Goal: Transaction & Acquisition: Download file/media

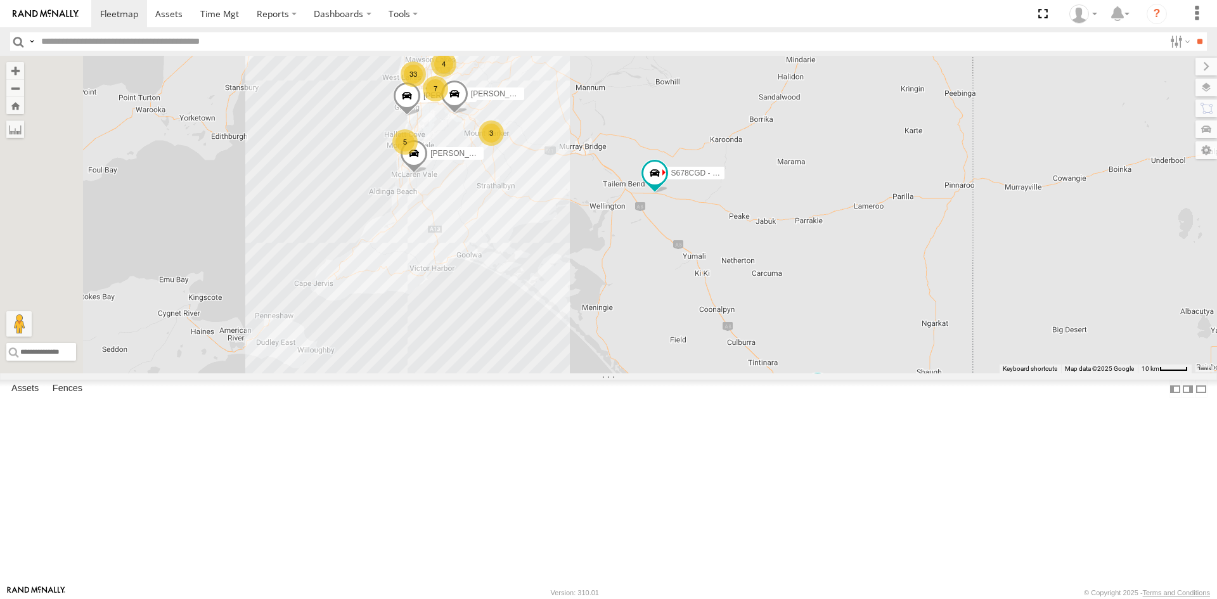
click at [0, 0] on div "S678CGD - Fridge It Sprinter" at bounding box center [0, 0] width 0 height 0
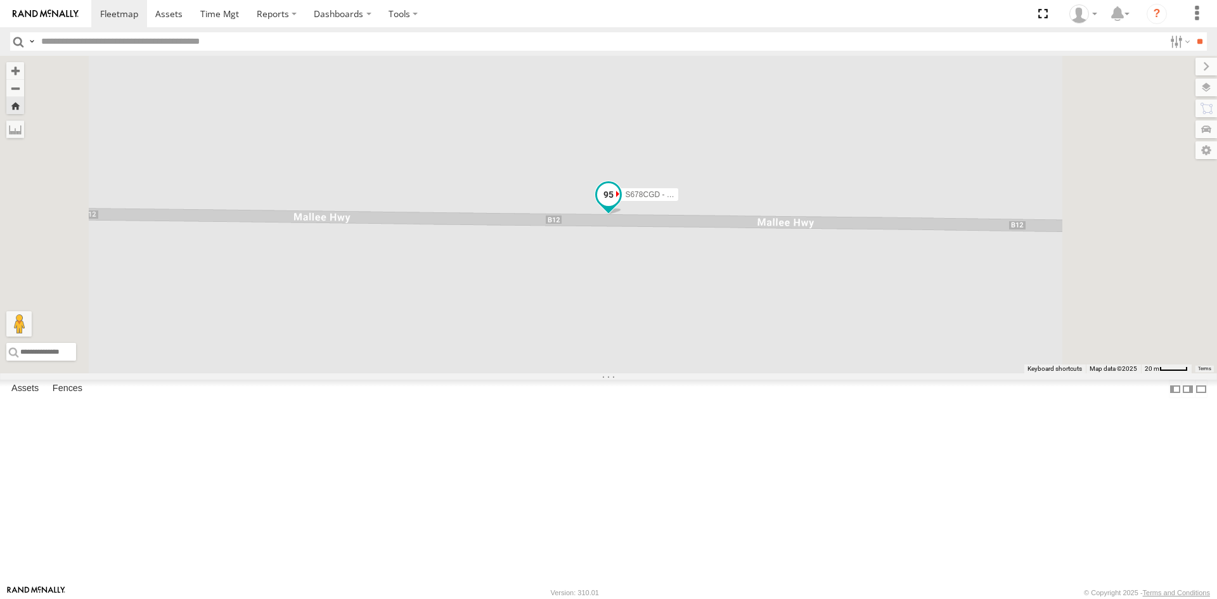
click at [620, 206] on span at bounding box center [608, 194] width 23 height 23
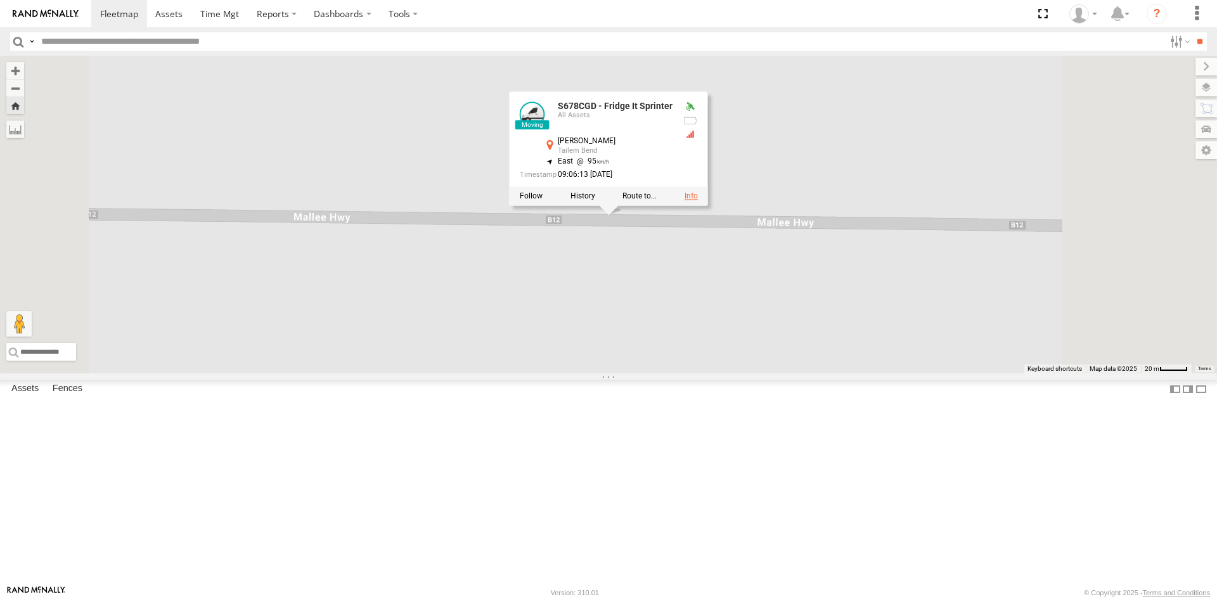
click at [698, 200] on link at bounding box center [691, 195] width 13 height 9
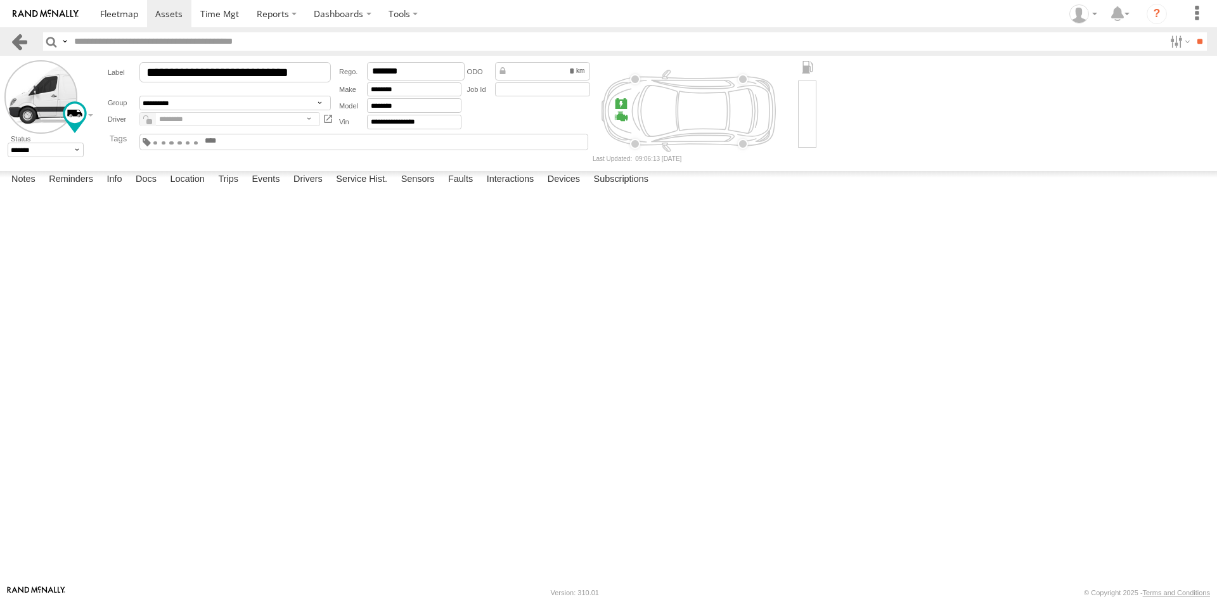
click at [22, 38] on link at bounding box center [19, 41] width 18 height 18
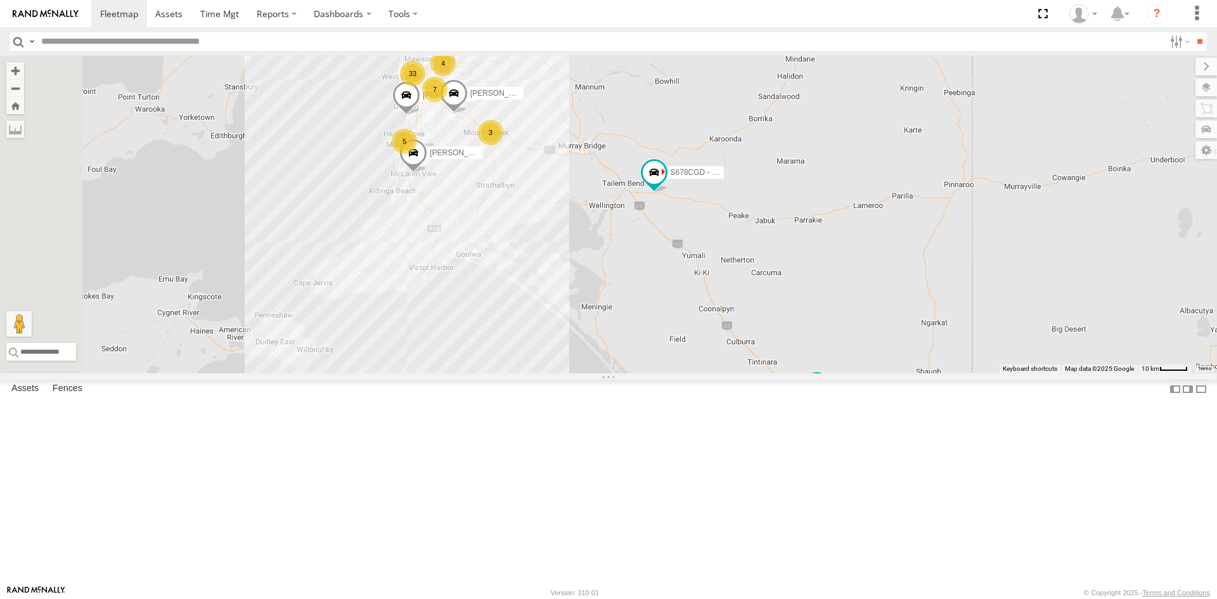
click at [0, 0] on div "S168CSD - Fridge It Spaceship" at bounding box center [0, 0] width 0 height 0
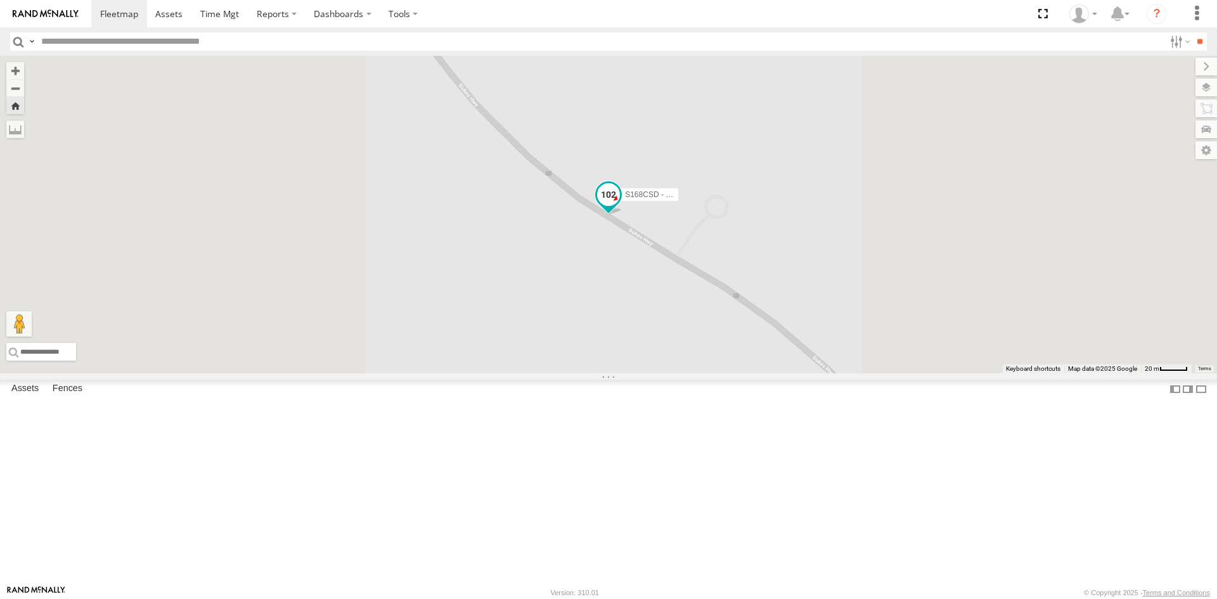
click at [620, 206] on span at bounding box center [608, 194] width 23 height 23
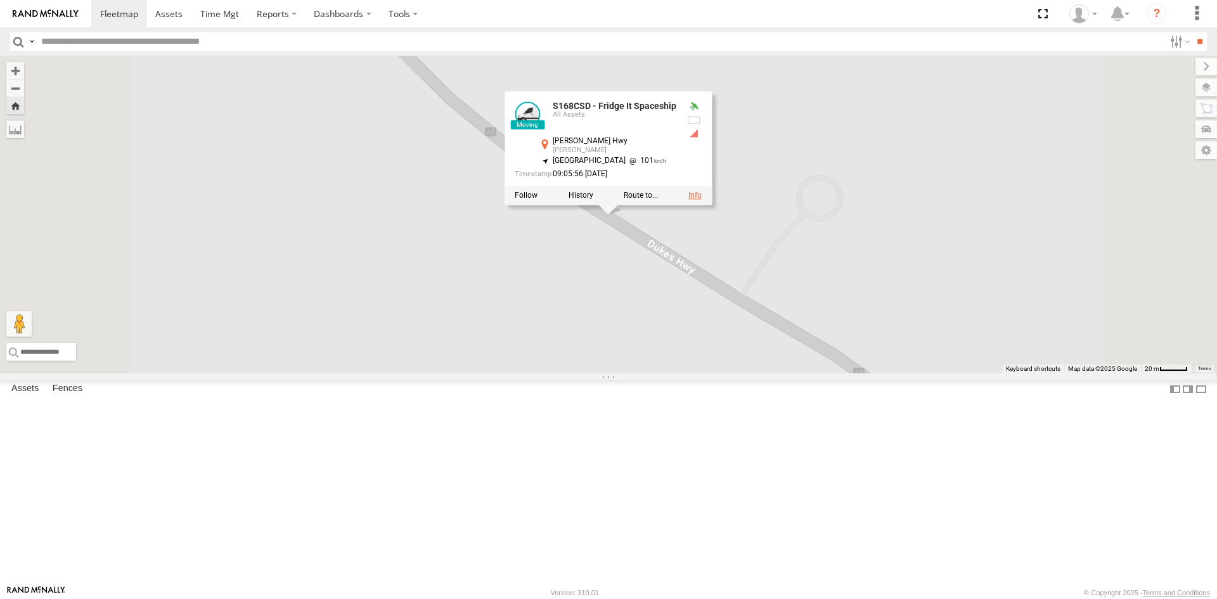
click at [702, 200] on link at bounding box center [695, 195] width 13 height 9
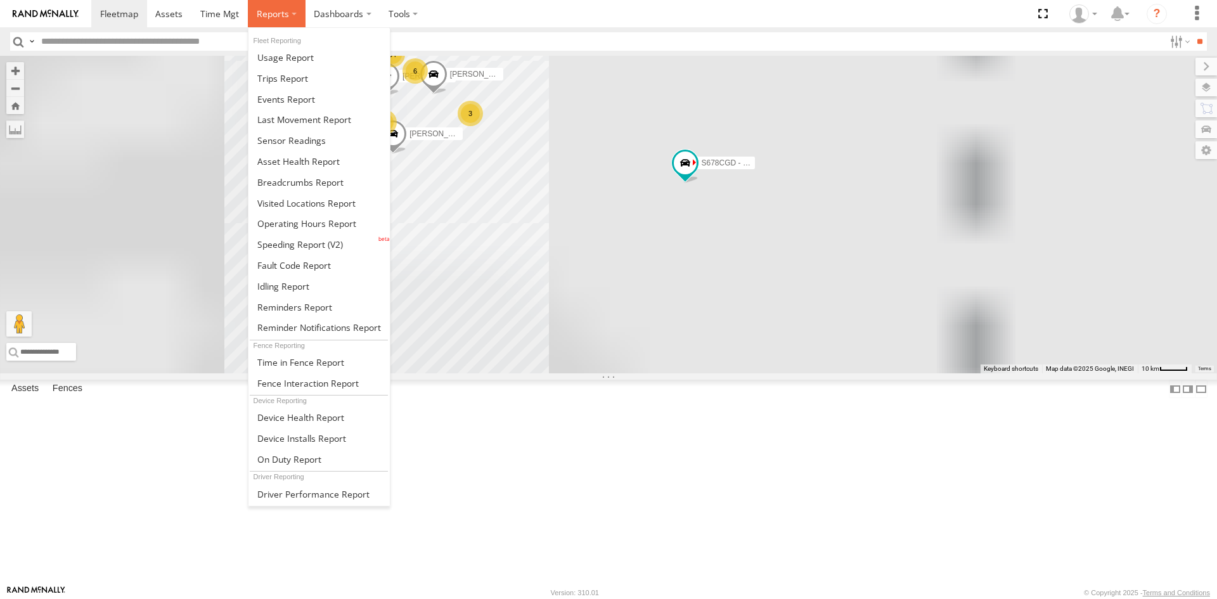
click at [268, 9] on span at bounding box center [273, 14] width 32 height 12
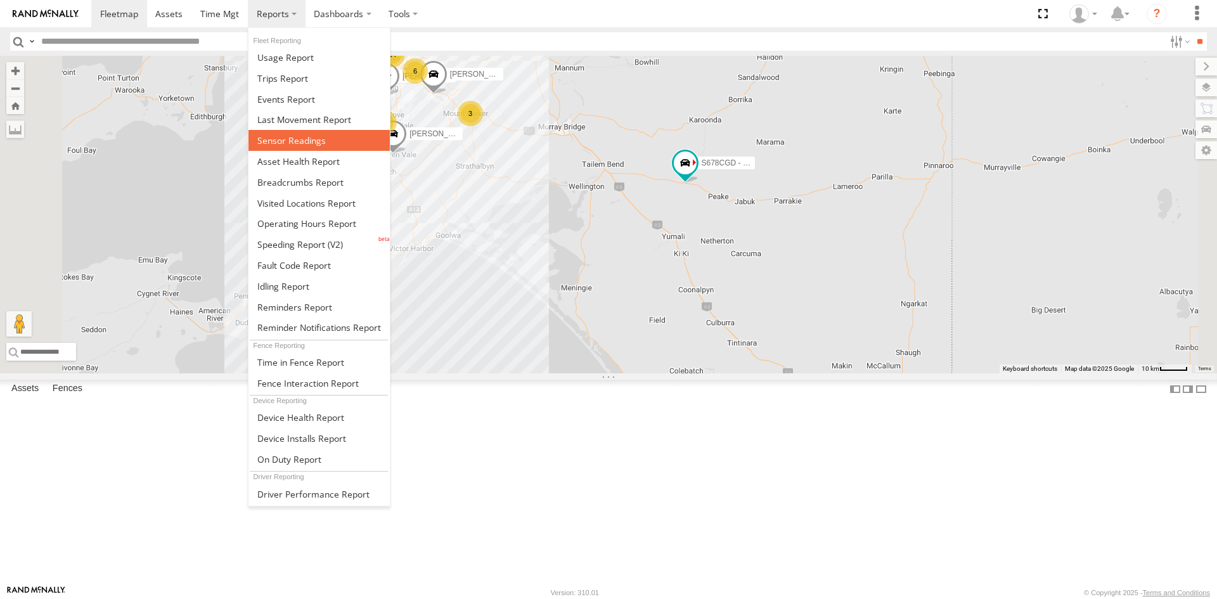
click at [321, 136] on span at bounding box center [291, 140] width 68 height 12
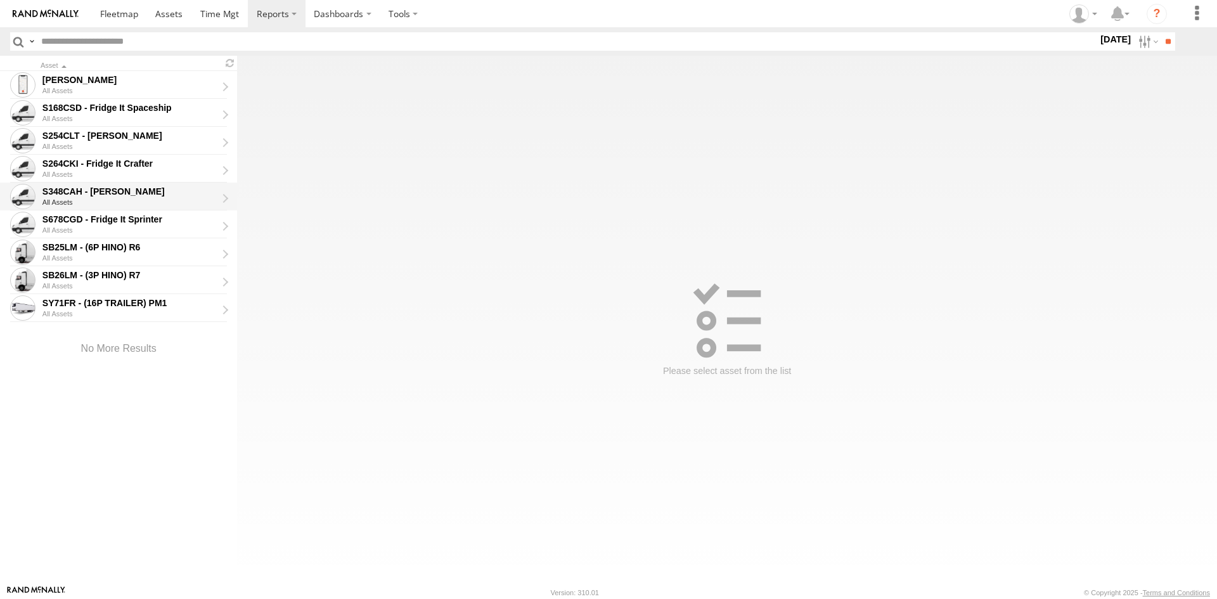
click at [144, 189] on div "S348CAH - [PERSON_NAME]" at bounding box center [129, 191] width 174 height 11
type input "**********"
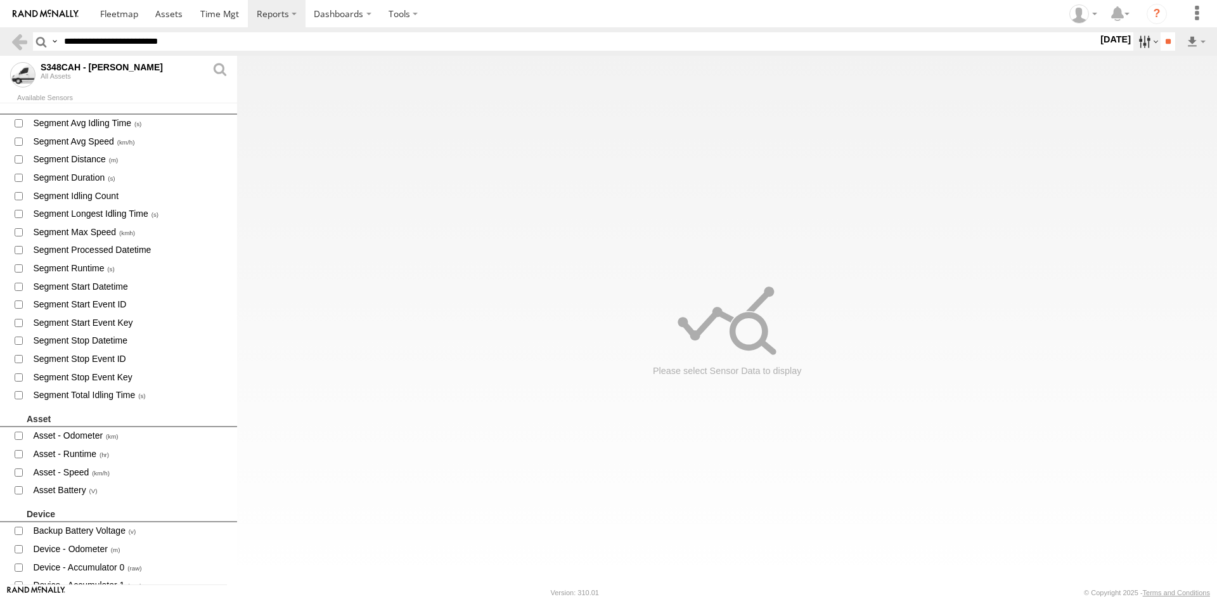
click at [1146, 45] on label at bounding box center [1147, 41] width 27 height 18
click at [0, 0] on label at bounding box center [0, 0] width 0 height 0
click at [1161, 41] on input "**" at bounding box center [1168, 41] width 15 height 18
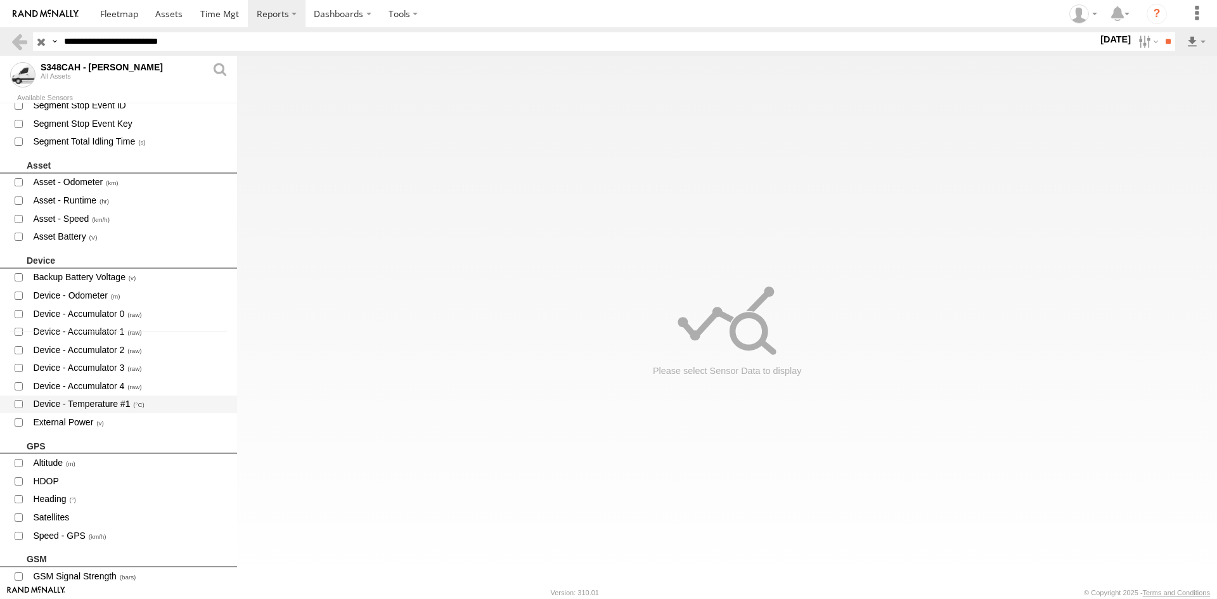
click at [107, 401] on span "Device - Temperature #1" at bounding box center [130, 405] width 196 height 16
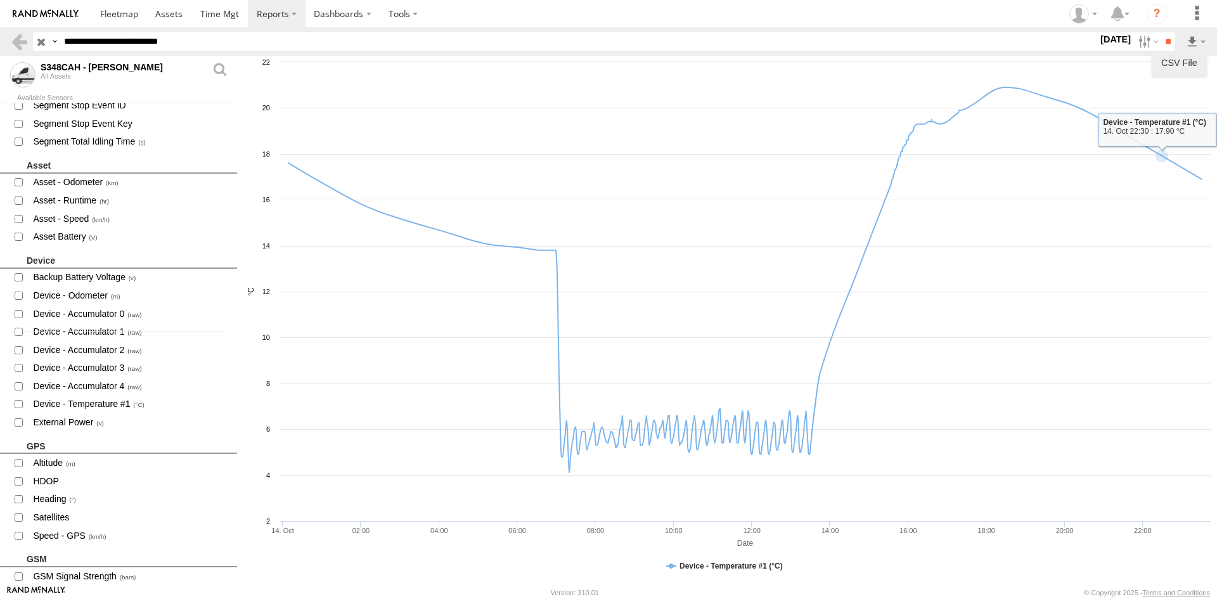
click at [1181, 67] on link "CSV File" at bounding box center [1179, 62] width 45 height 19
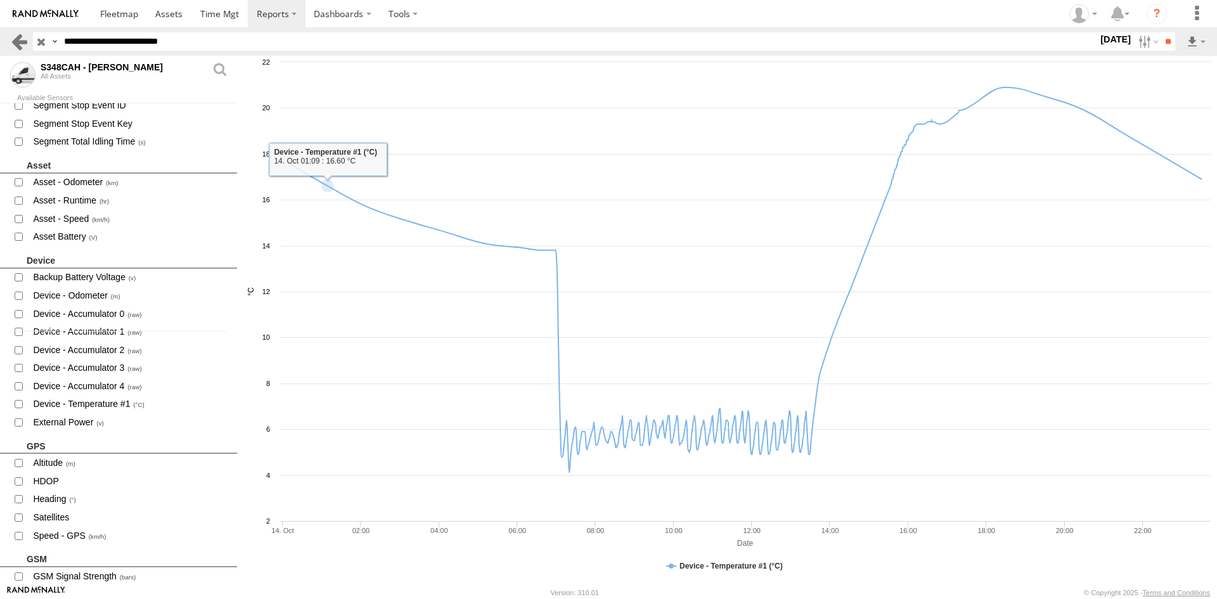
click at [25, 41] on link at bounding box center [19, 41] width 18 height 18
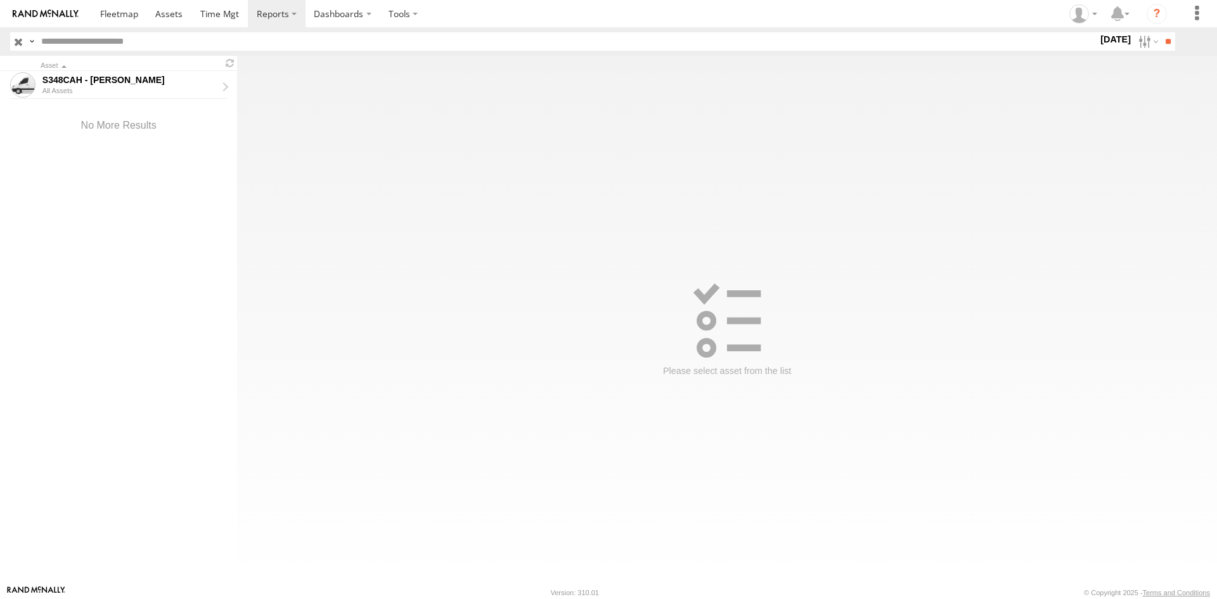
click at [16, 44] on input "button" at bounding box center [18, 41] width 16 height 18
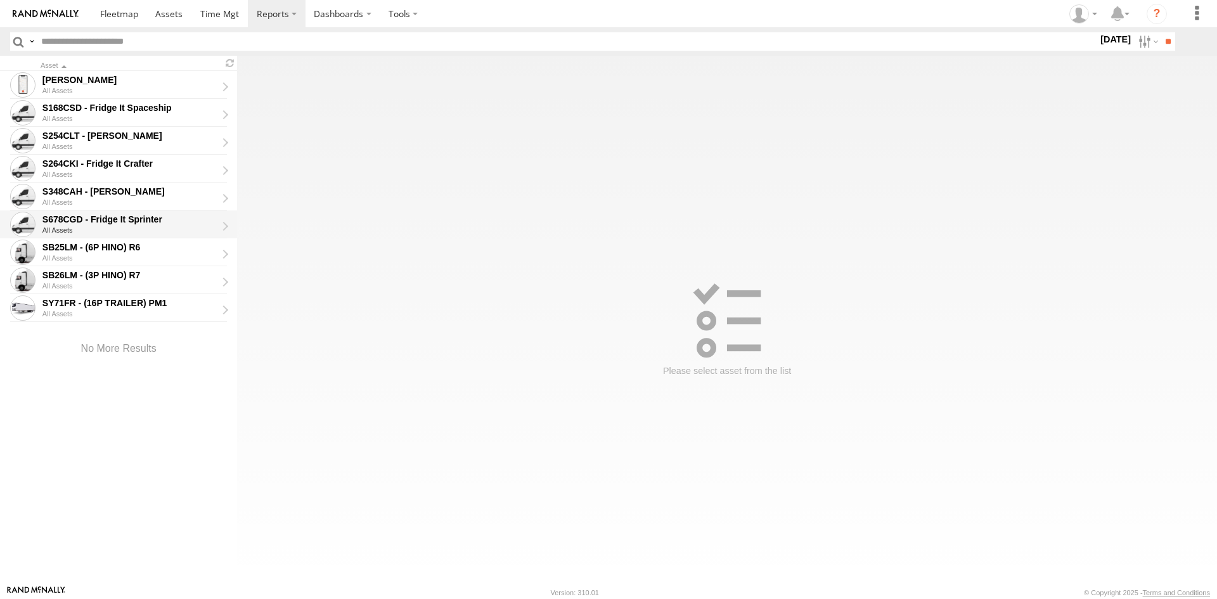
click at [170, 227] on div "All Assets" at bounding box center [133, 230] width 183 height 8
type input "**********"
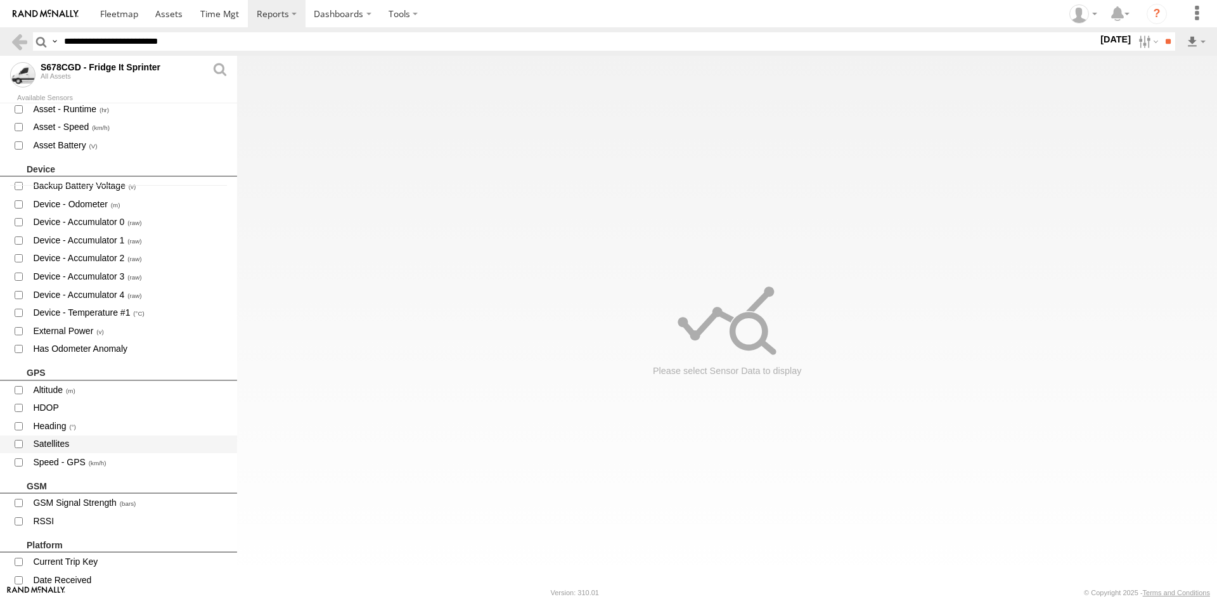
scroll to position [444, 0]
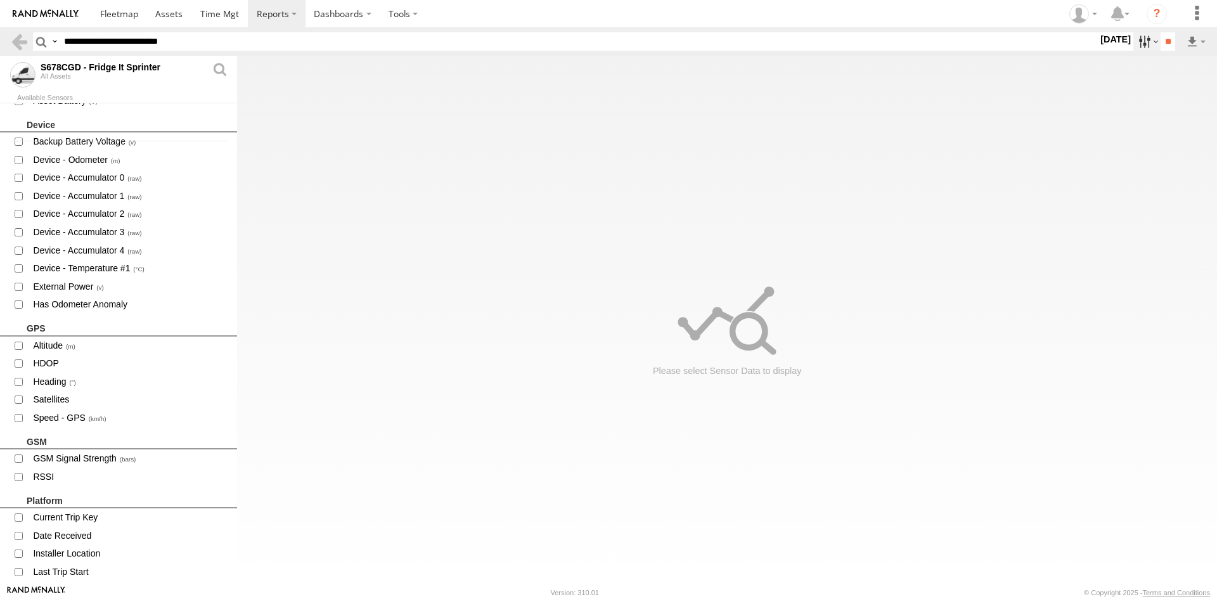
click at [1139, 44] on label at bounding box center [1147, 41] width 27 height 18
click at [0, 0] on label at bounding box center [0, 0] width 0 height 0
click at [1170, 44] on input "**" at bounding box center [1168, 41] width 15 height 18
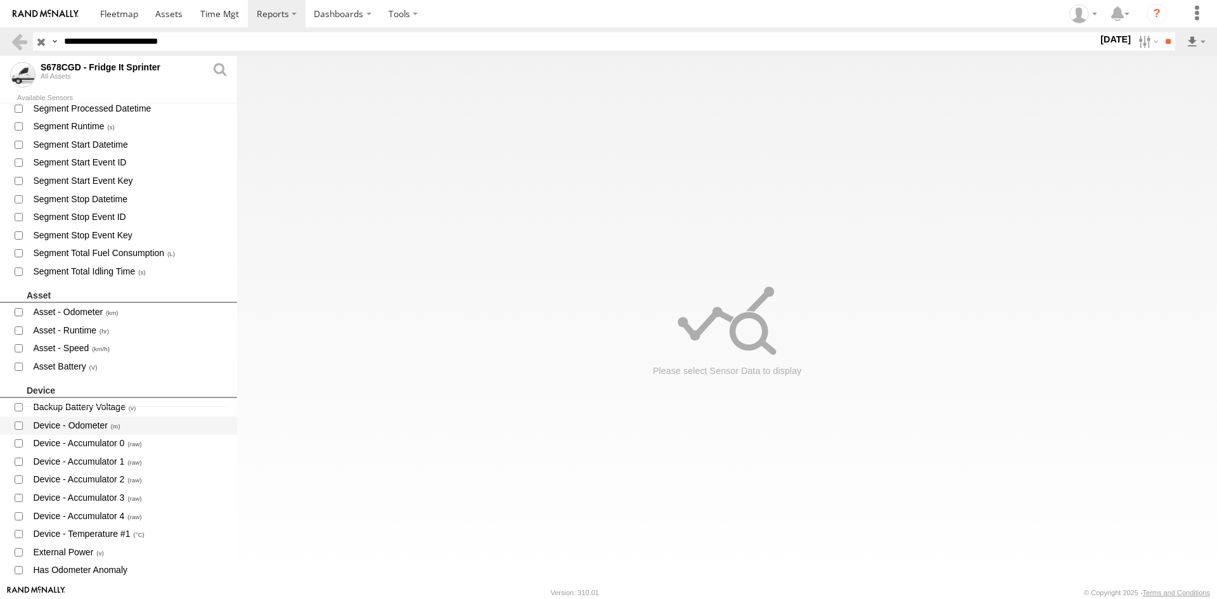
scroll to position [190, 0]
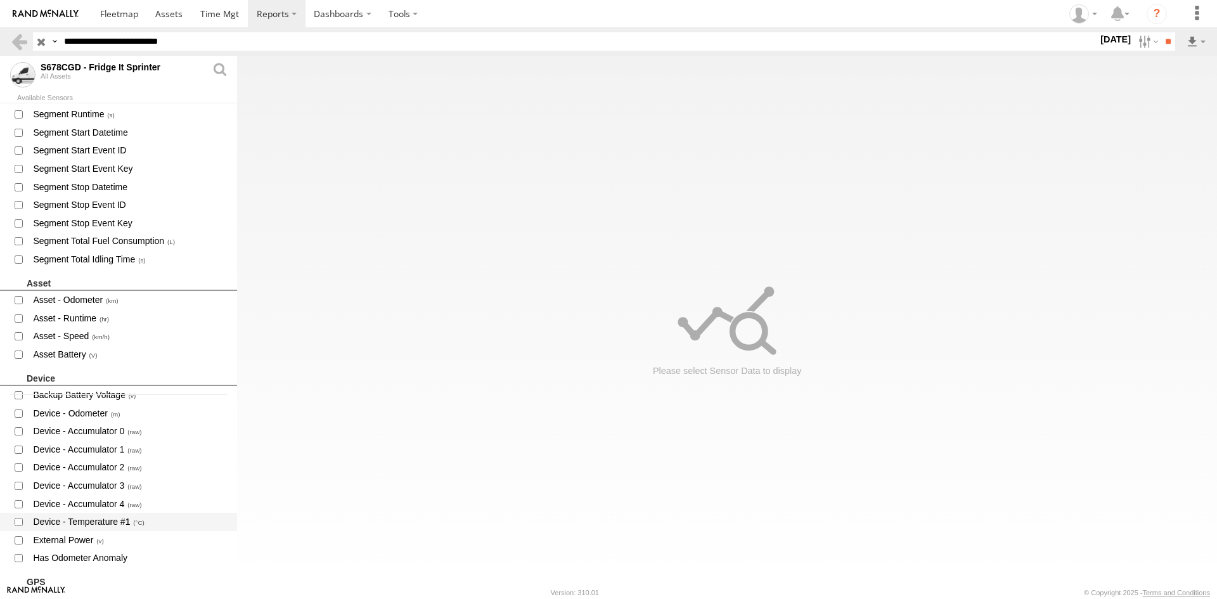
click at [110, 520] on span "Device - Temperature #1" at bounding box center [130, 522] width 196 height 16
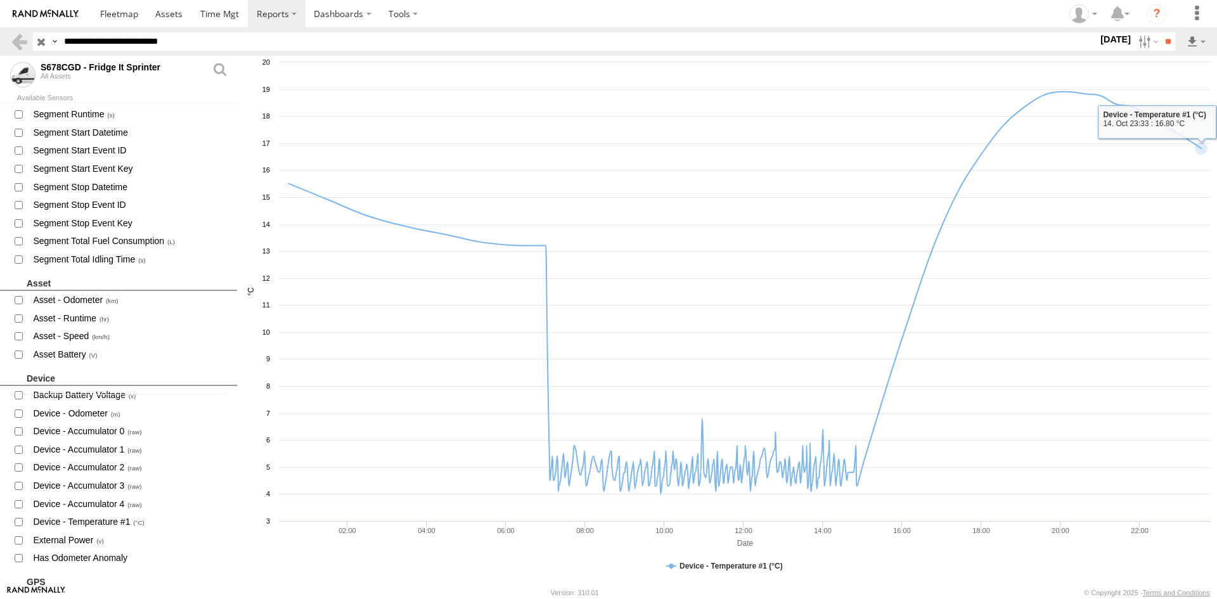
click at [1180, 59] on rect at bounding box center [727, 320] width 980 height 529
click at [1191, 58] on link "CSV File" at bounding box center [1179, 62] width 45 height 19
